Goal: Task Accomplishment & Management: Manage account settings

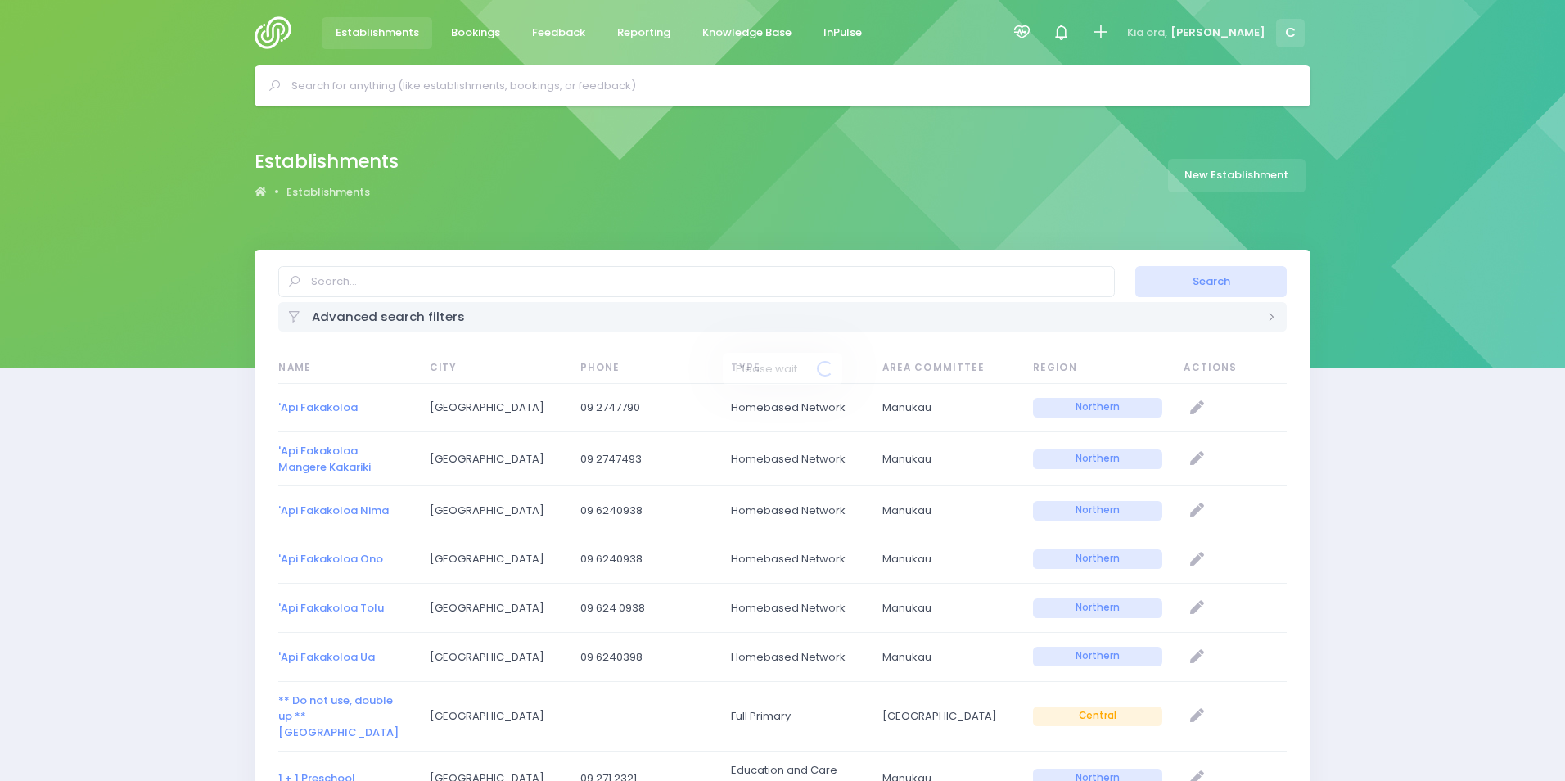
select select "20"
click at [314, 407] on link "'Api Fakakoloa" at bounding box center [312, 407] width 79 height 16
click at [1188, 409] on icon "null" at bounding box center [1191, 408] width 14 height 14
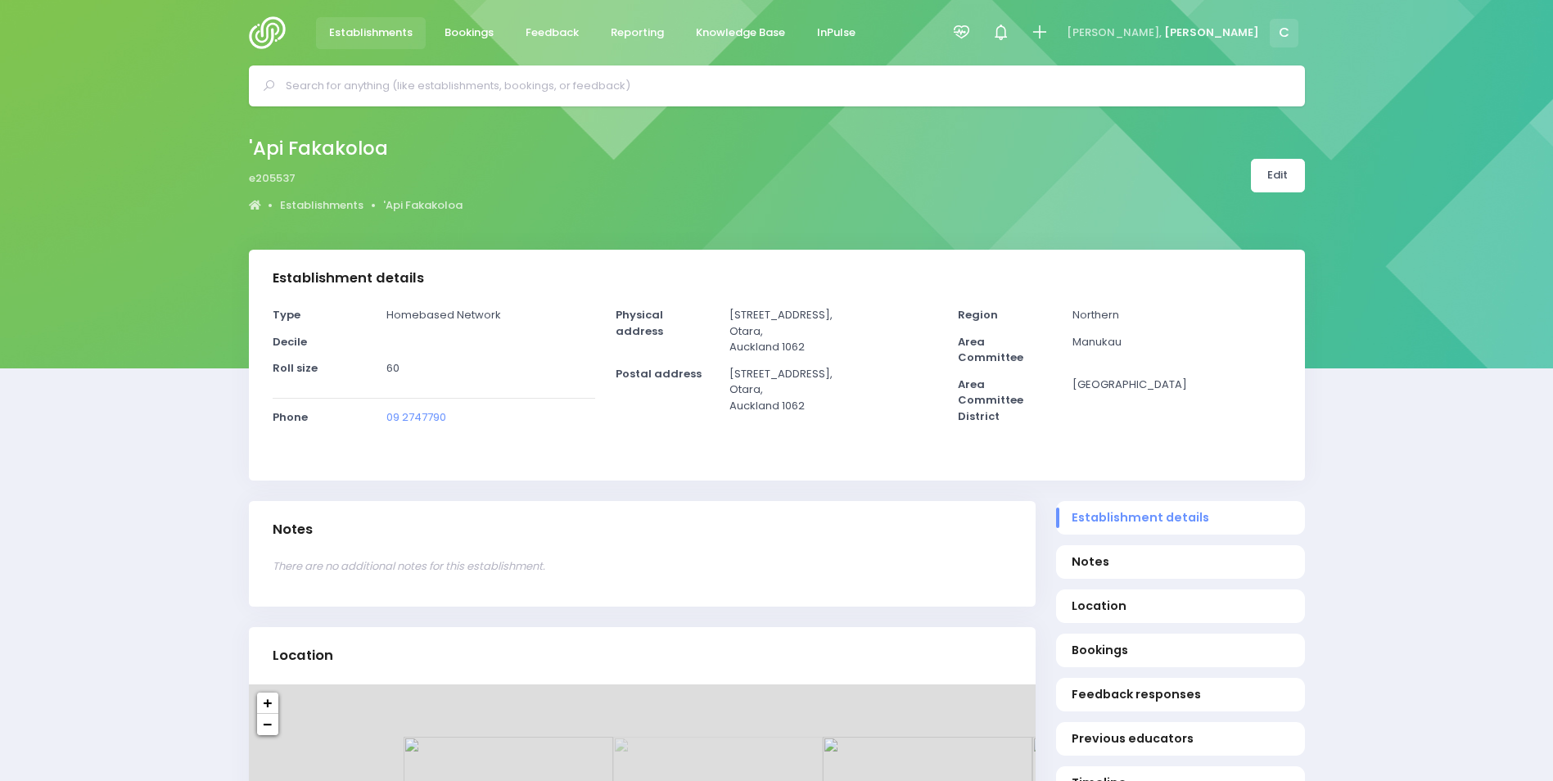
select select "5"
click at [1275, 178] on link "Edit" at bounding box center [1278, 176] width 54 height 34
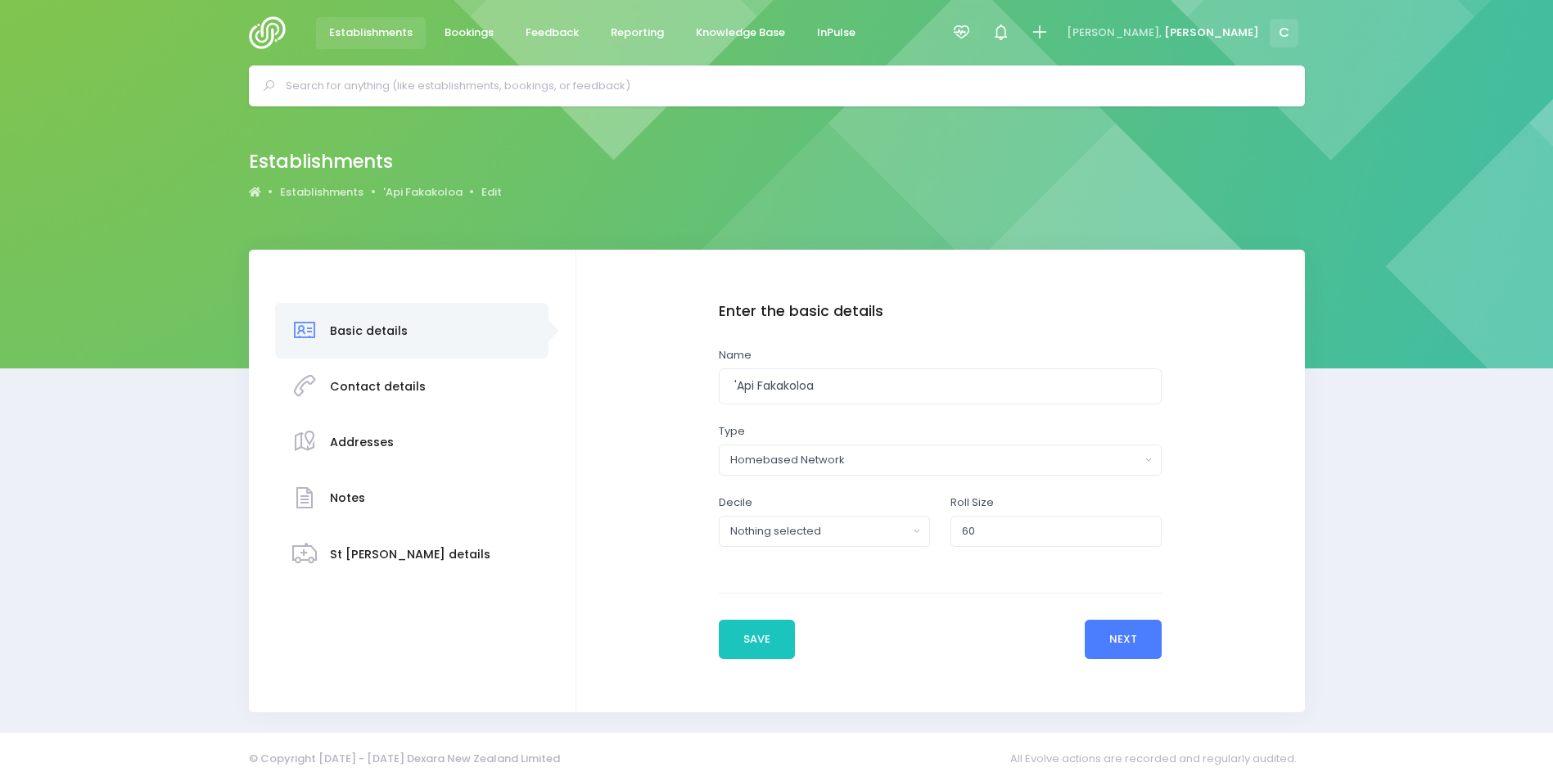
click at [1120, 645] on button "Next" at bounding box center [1123, 639] width 78 height 39
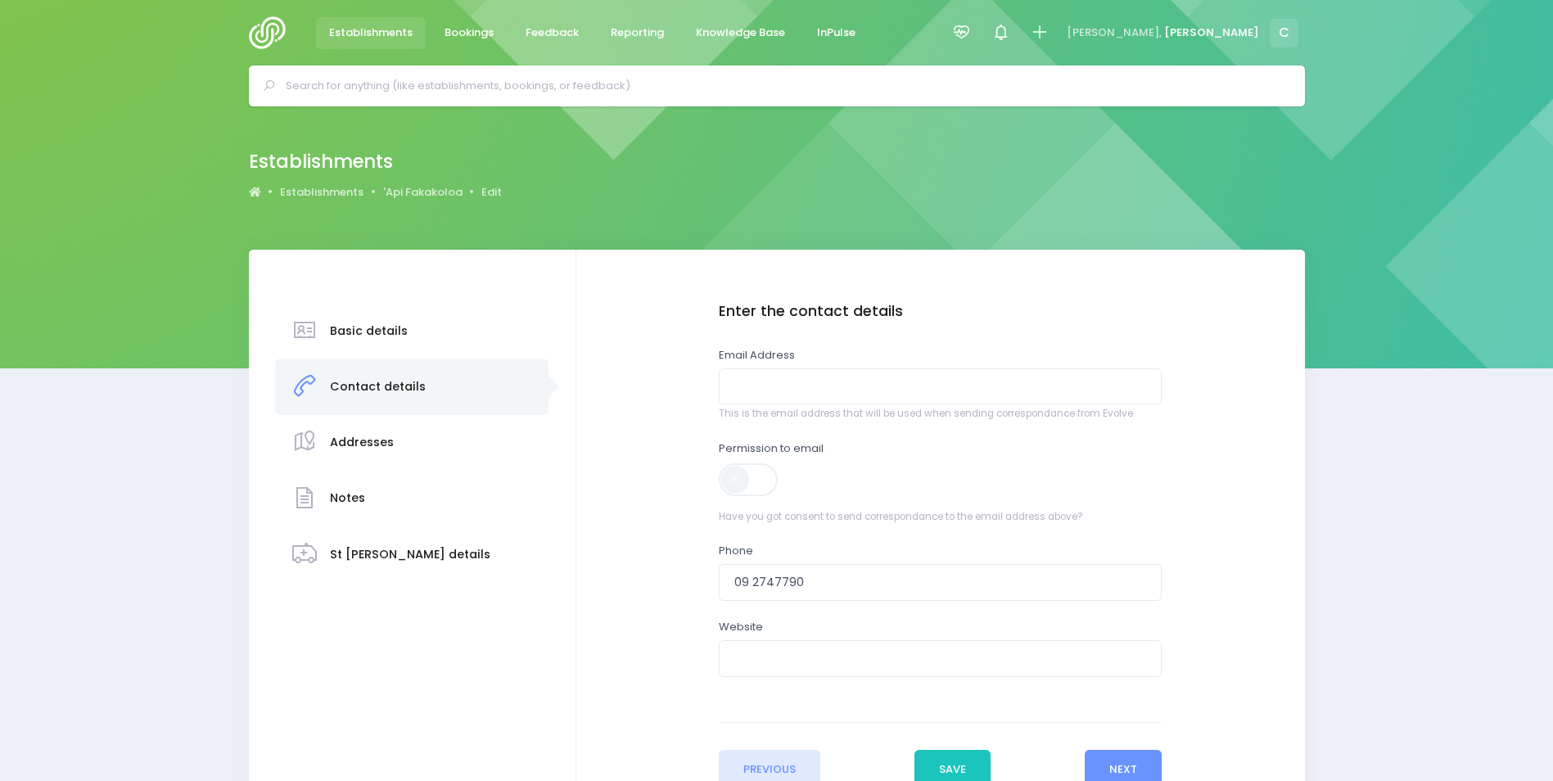
click at [1256, 510] on div "Enter the basic details Name 'Api Fakakoloa Type Casual-Education and Care Educ…" at bounding box center [941, 545] width 696 height 485
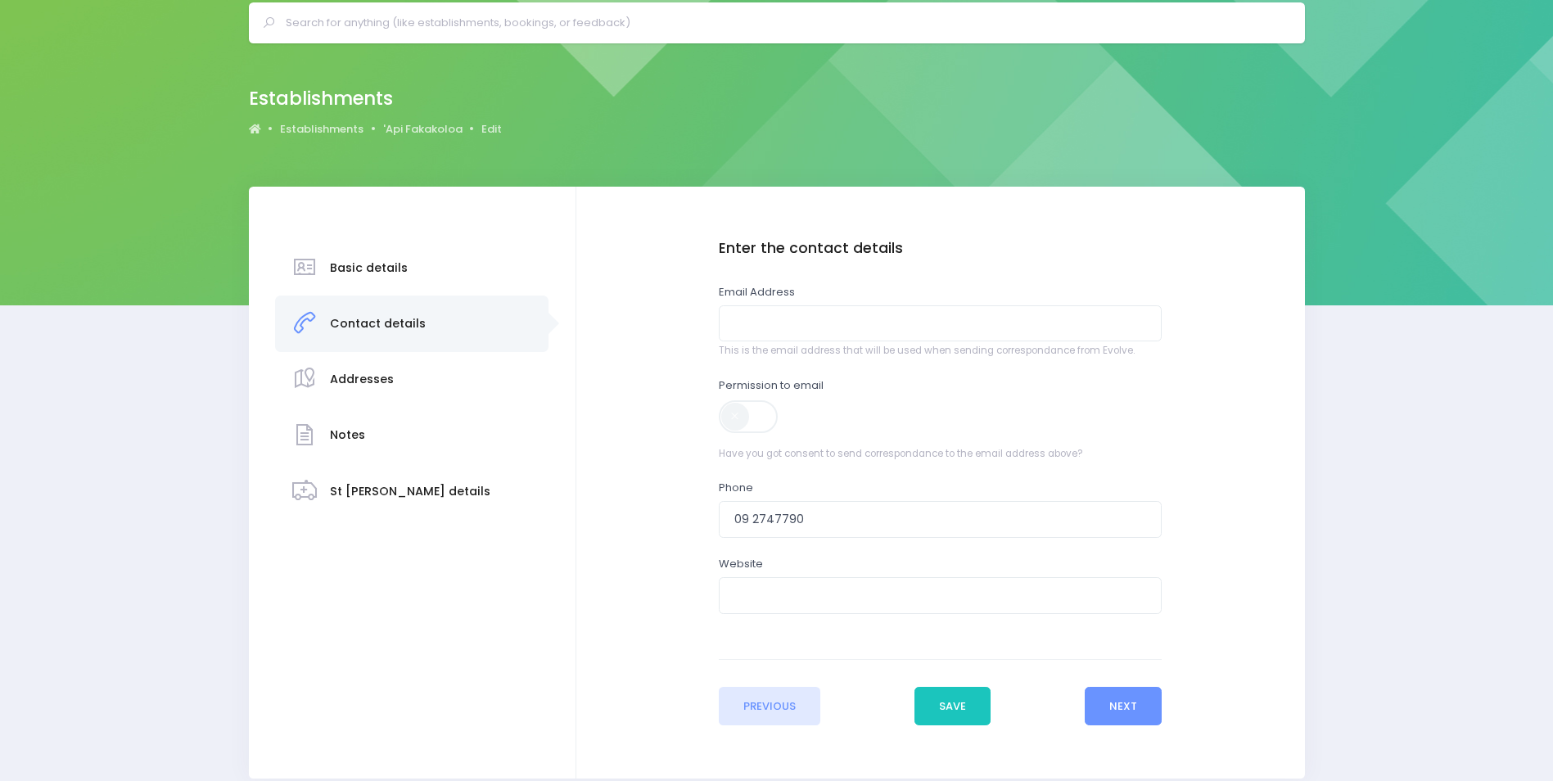
scroll to position [65, 0]
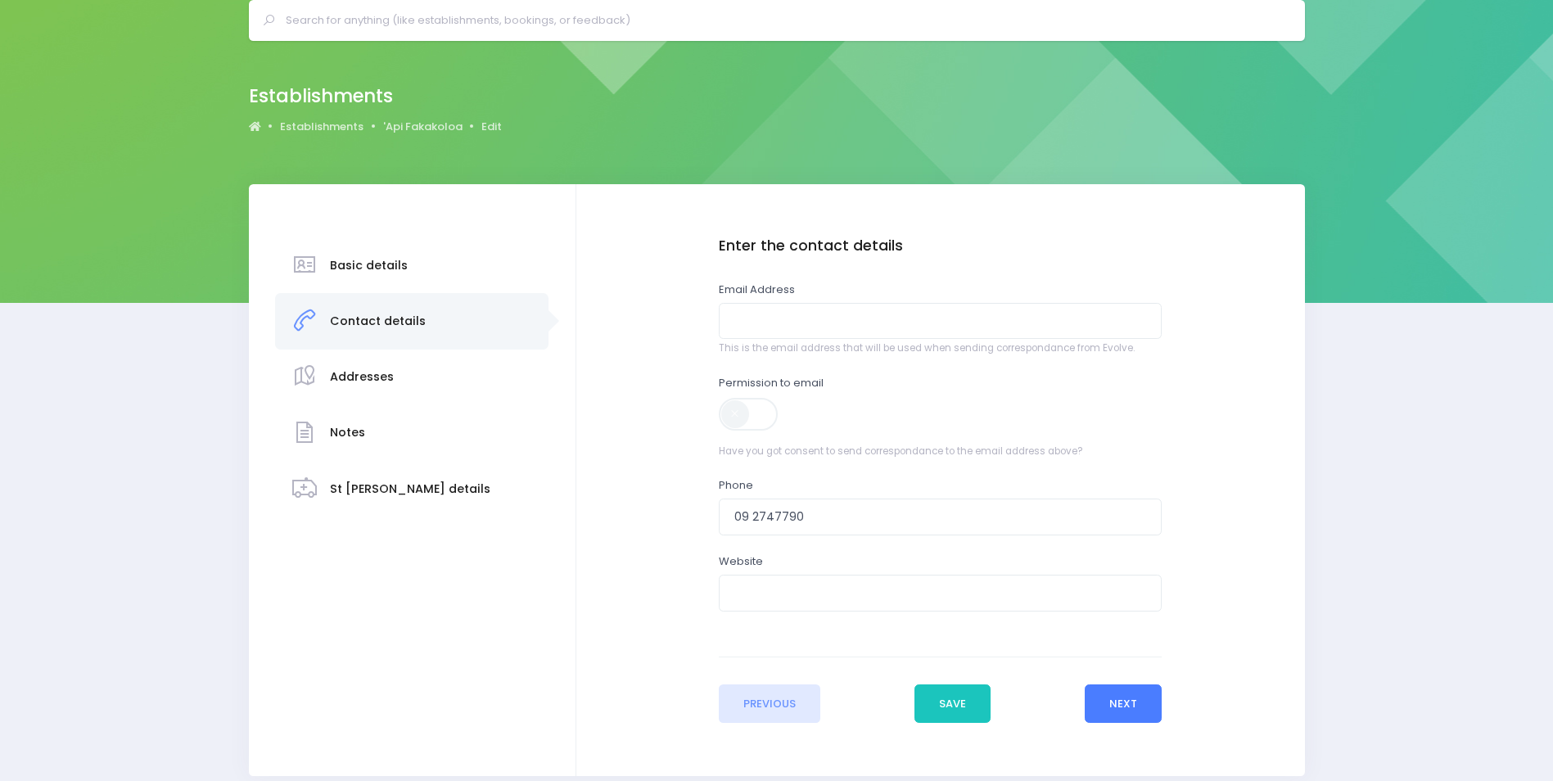
click at [1139, 694] on button "Next" at bounding box center [1123, 703] width 78 height 39
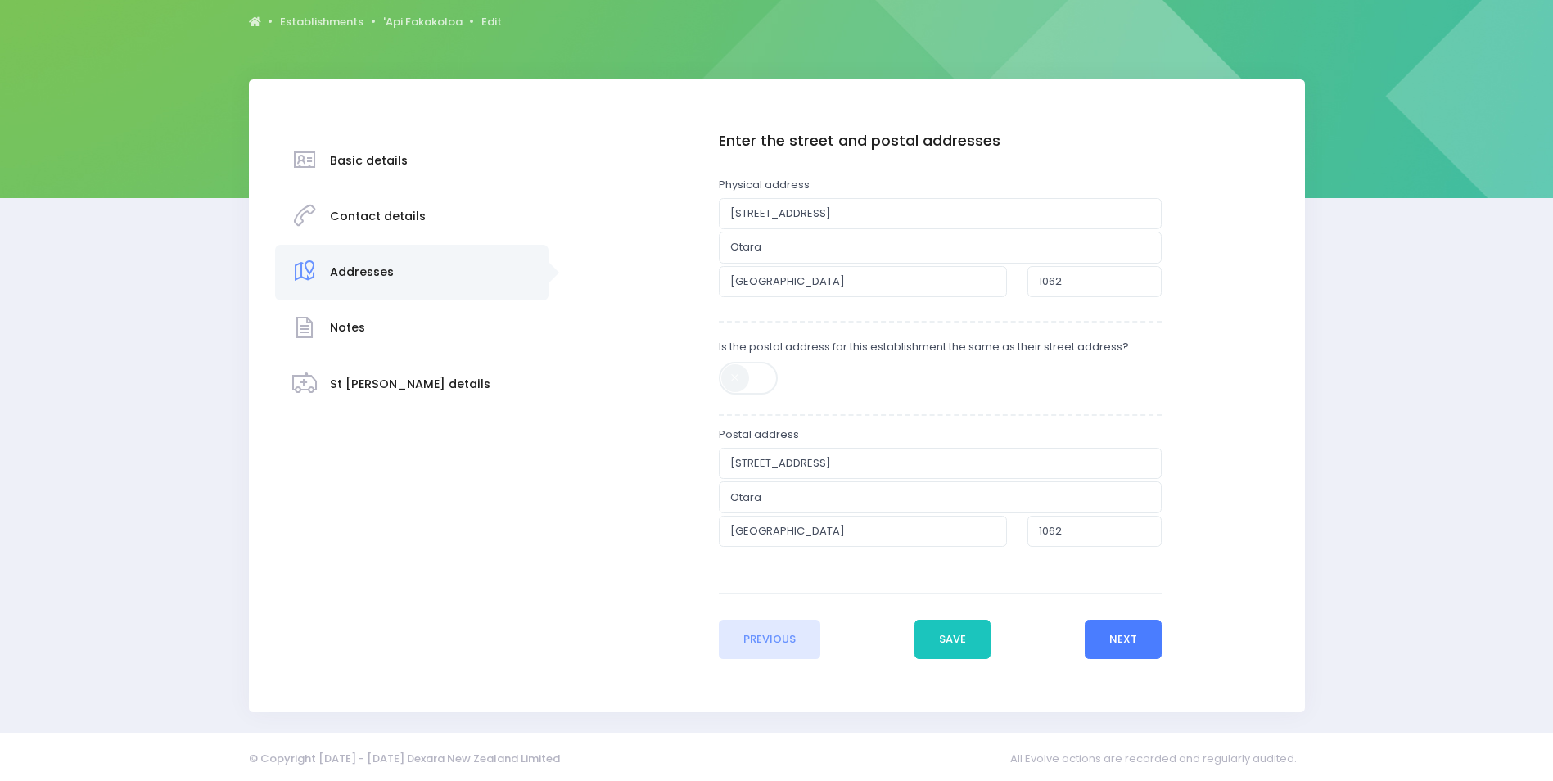
scroll to position [175, 0]
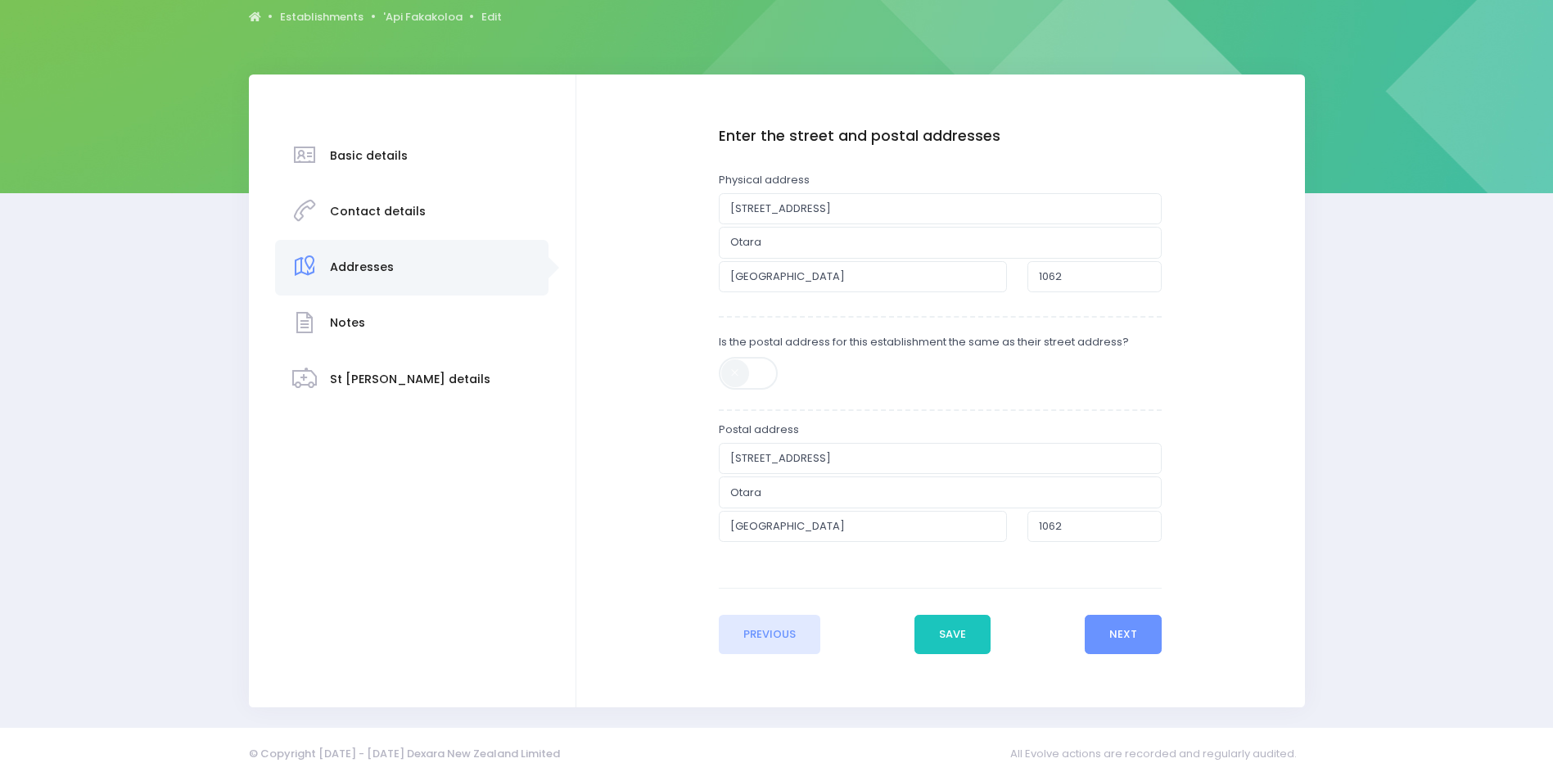
click at [110, 102] on div "Basic details Contact details Addresses" at bounding box center [776, 390] width 1553 height 633
click at [957, 632] on button "Save" at bounding box center [952, 634] width 77 height 39
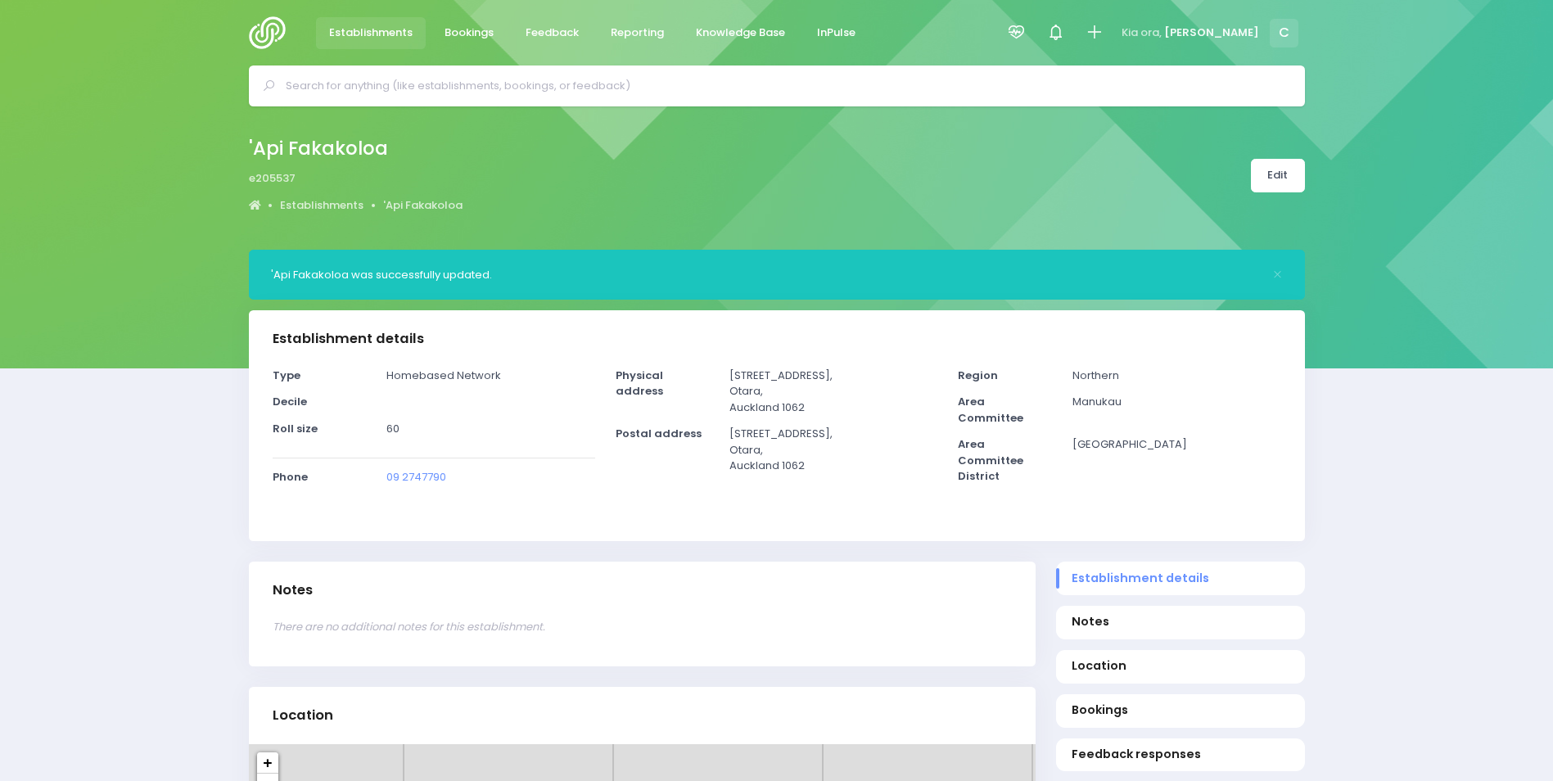
select select "5"
click at [484, 83] on input "text" at bounding box center [784, 86] width 996 height 25
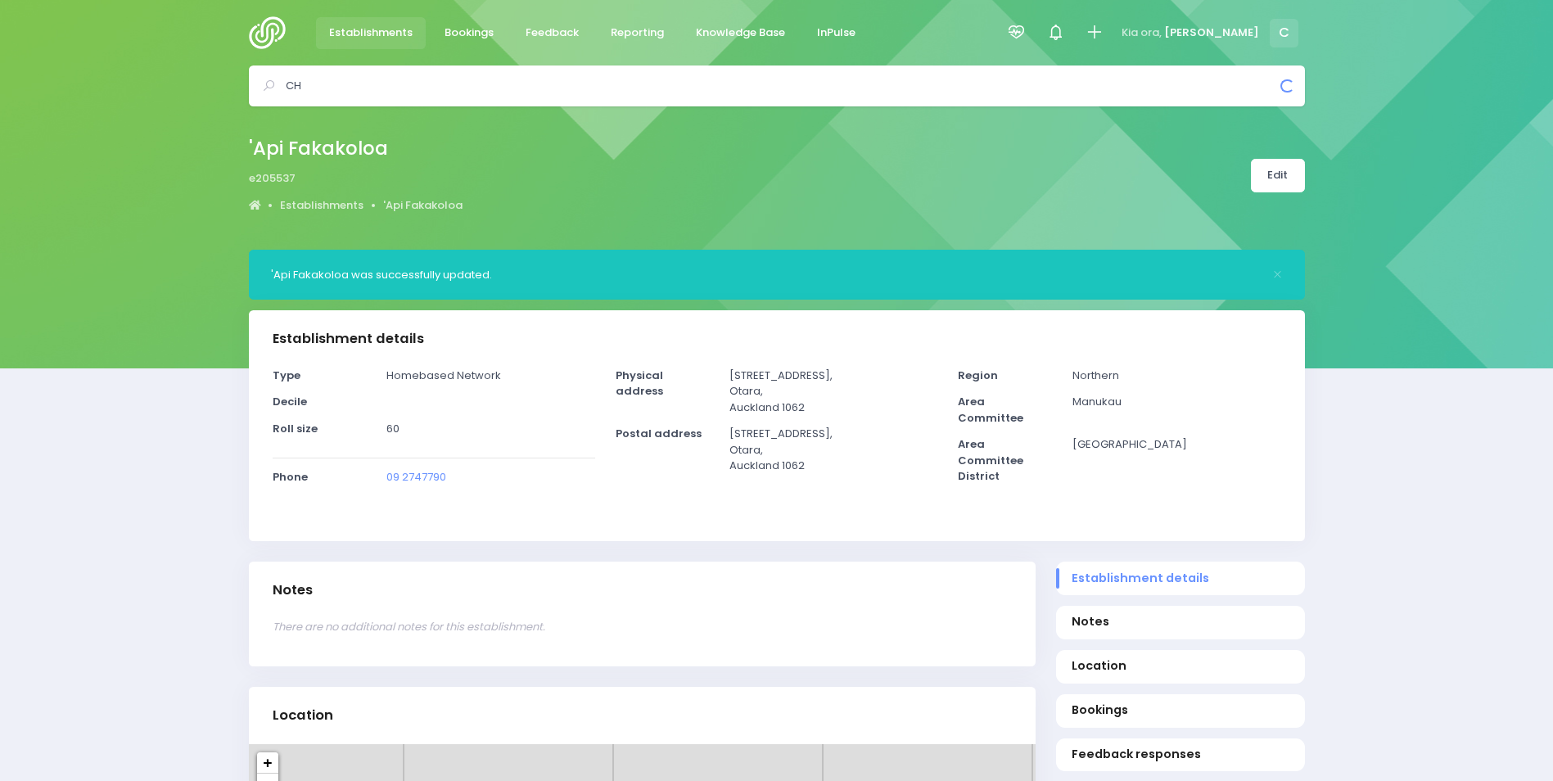
type input "C"
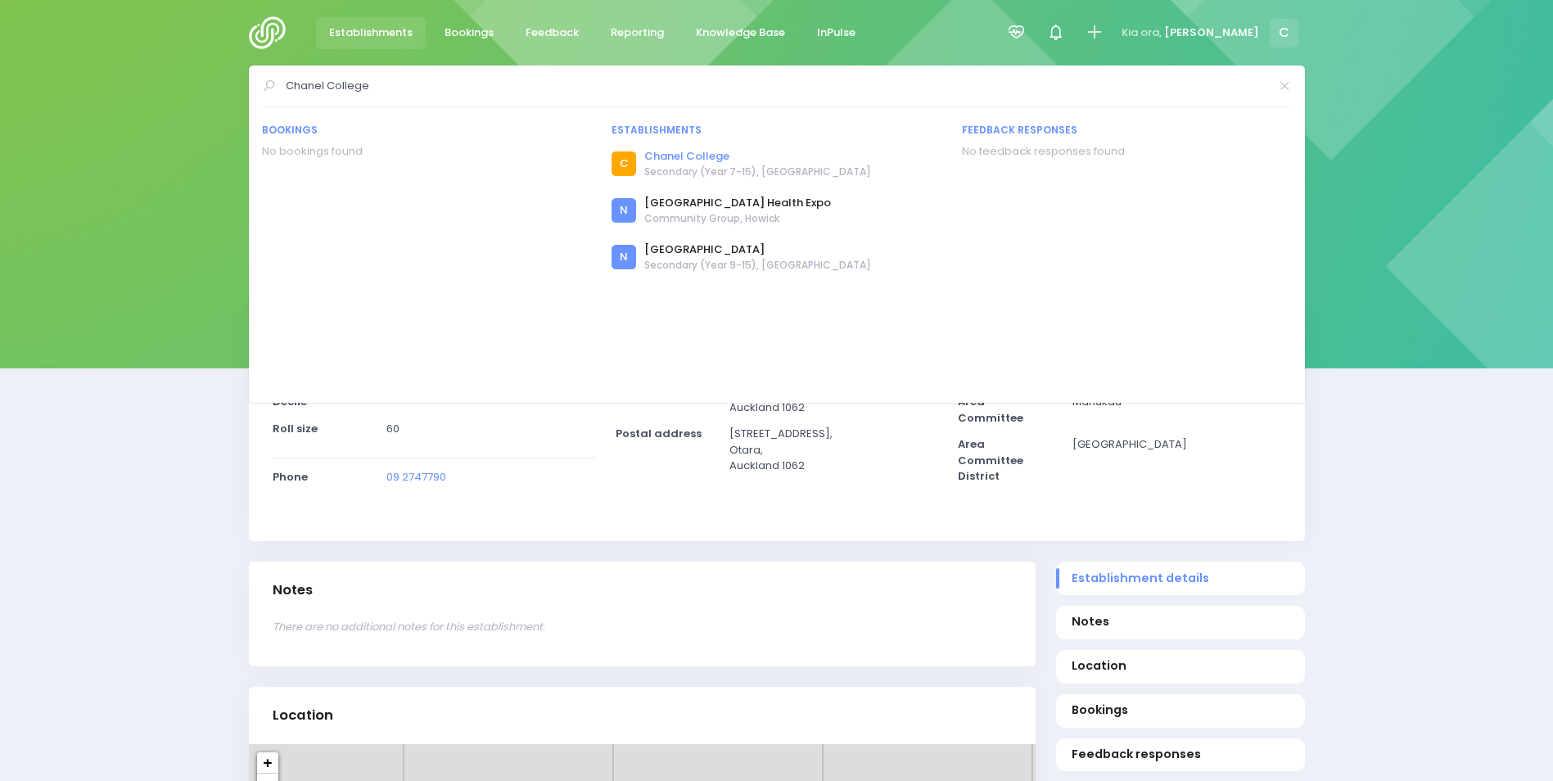
type input "Chanel College"
click at [684, 157] on link "Chanel College" at bounding box center [757, 156] width 227 height 16
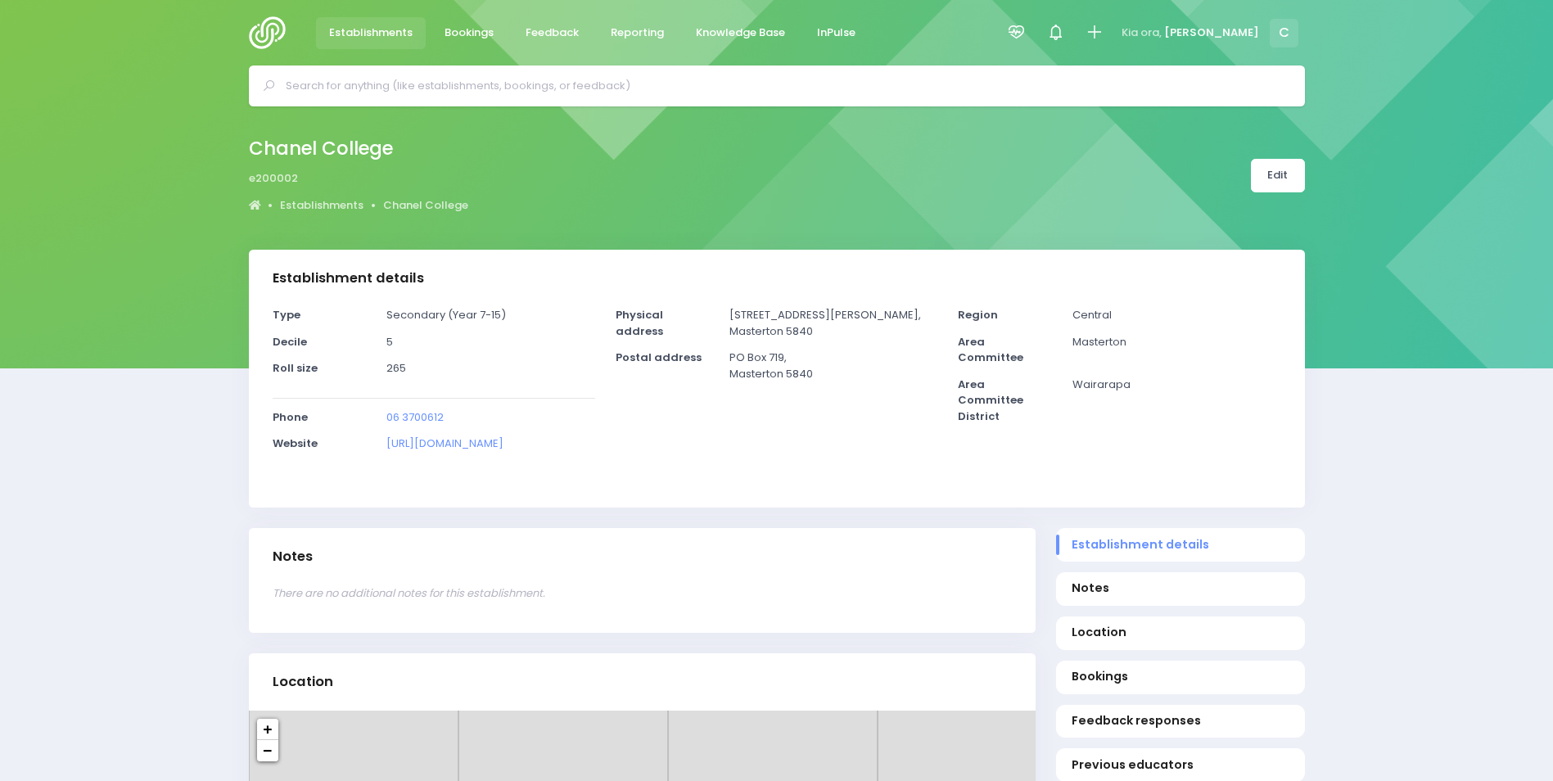
select select "5"
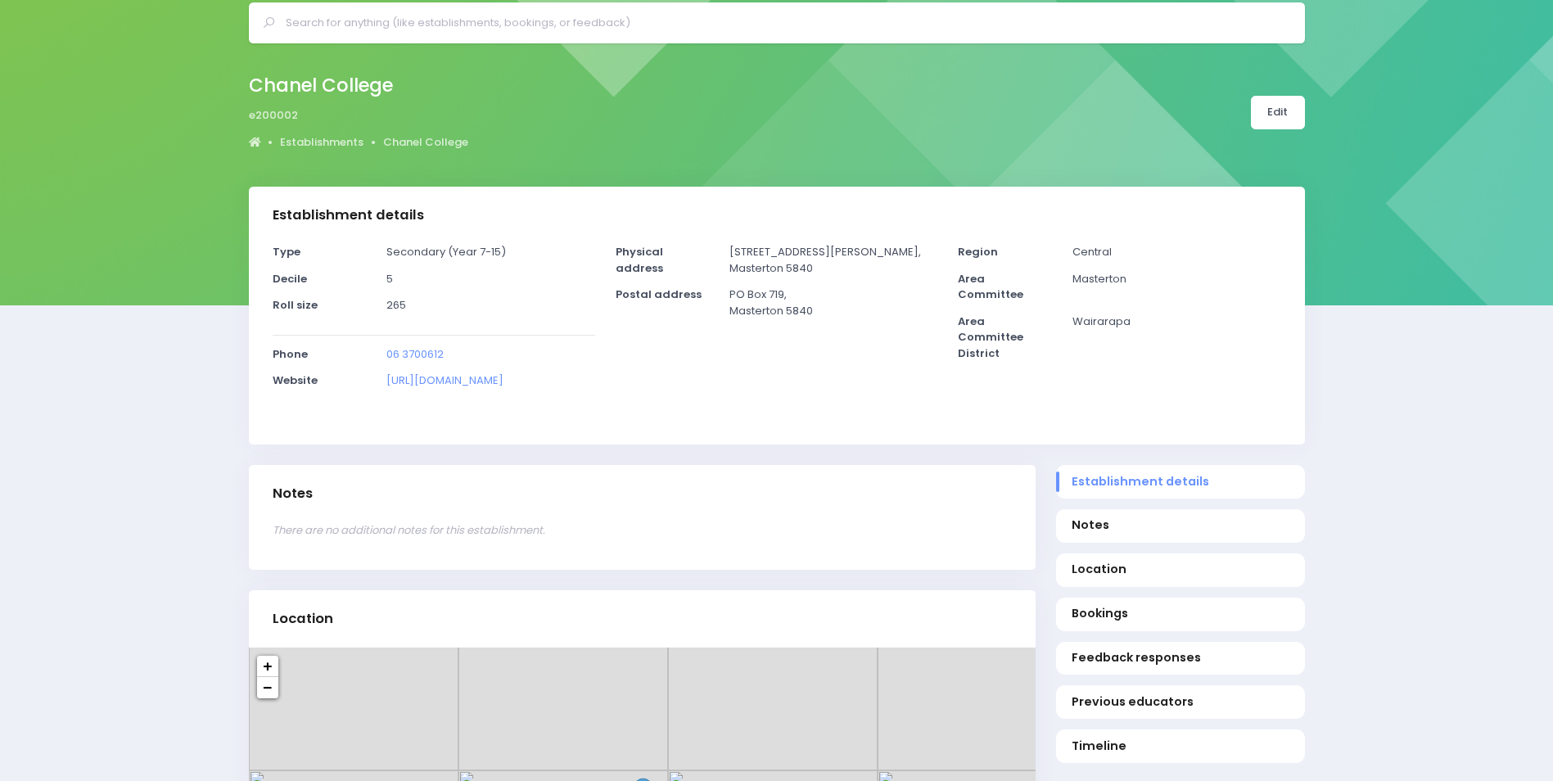
scroll to position [46, 0]
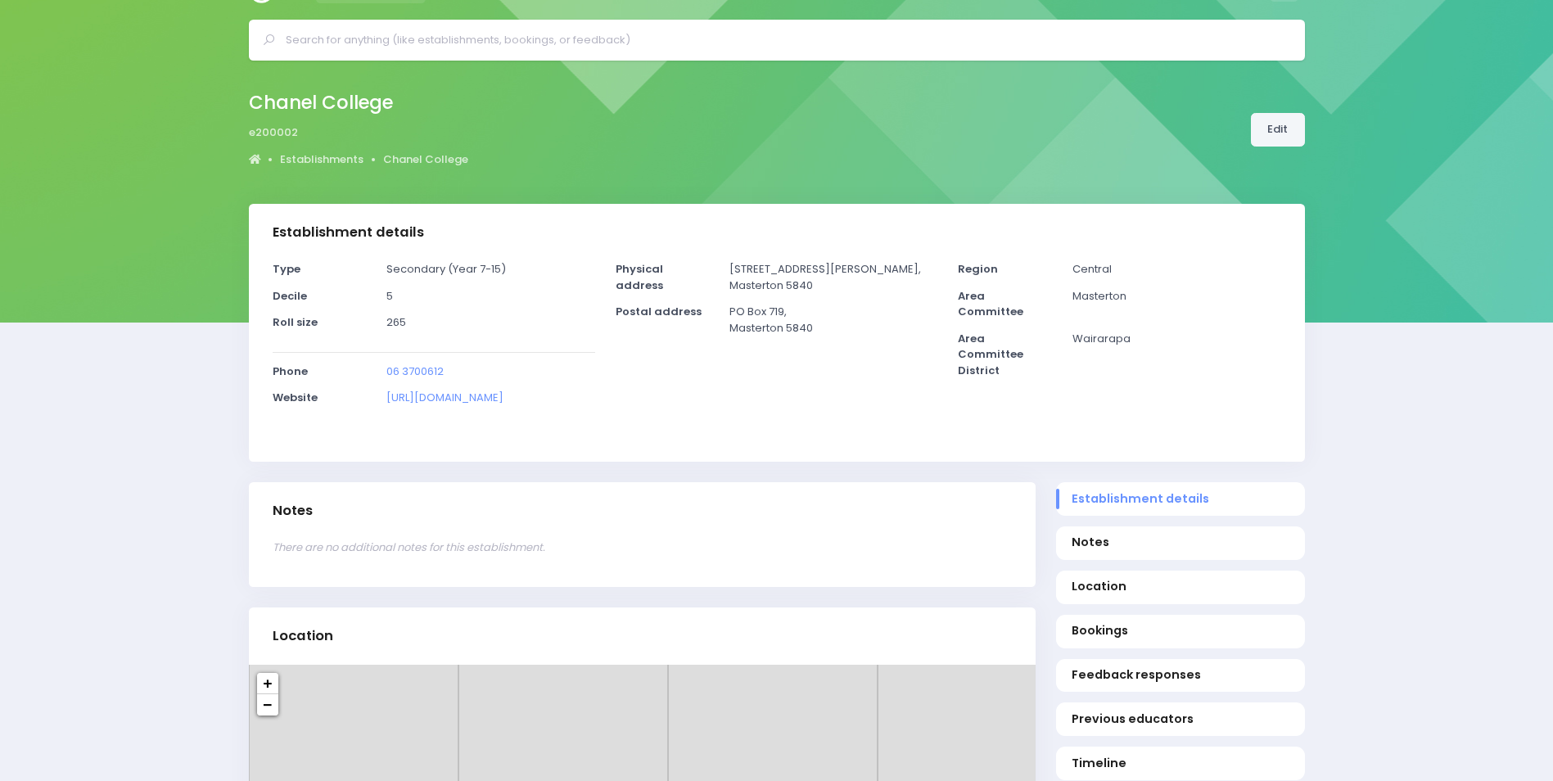
click at [1269, 138] on link "Edit" at bounding box center [1278, 130] width 54 height 34
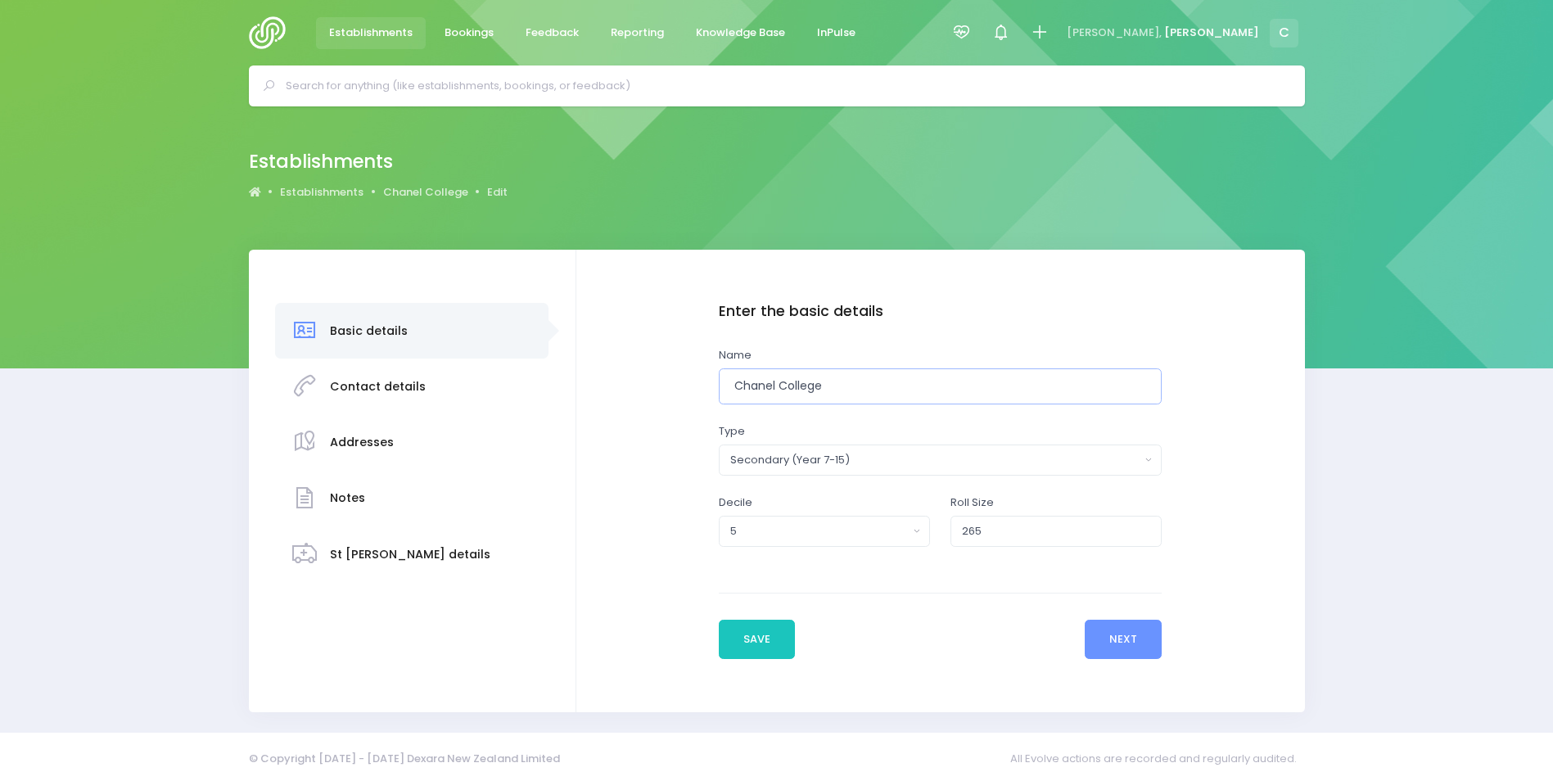
click at [839, 384] on input "Chanel College" at bounding box center [941, 386] width 444 height 37
type input "Chanel College"
